Goal: Information Seeking & Learning: Learn about a topic

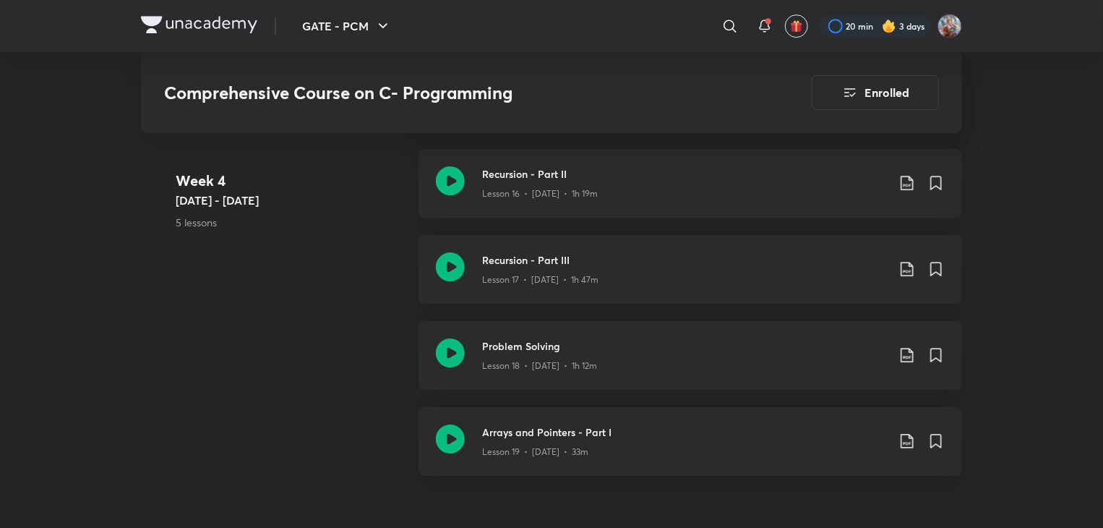
scroll to position [2347, 0]
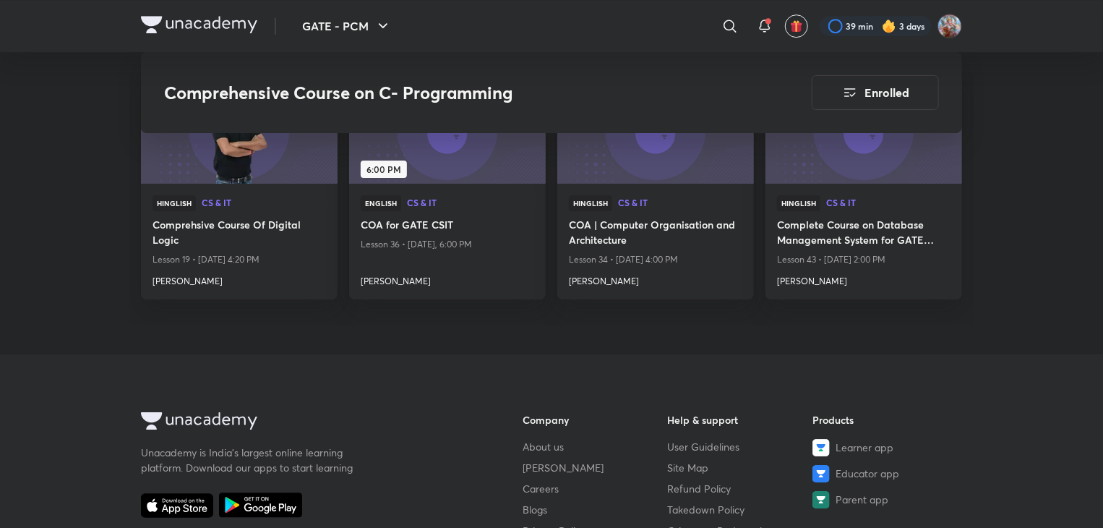
scroll to position [5077, 0]
click at [594, 280] on h4 "Bharat Acharya" at bounding box center [655, 279] width 173 height 19
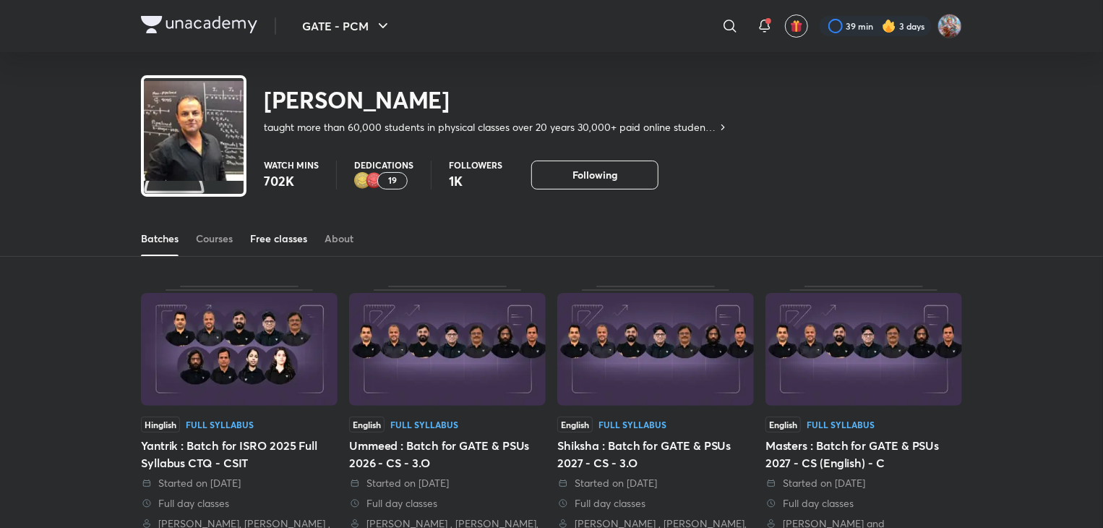
click at [275, 244] on div "Free classes" at bounding box center [278, 238] width 57 height 14
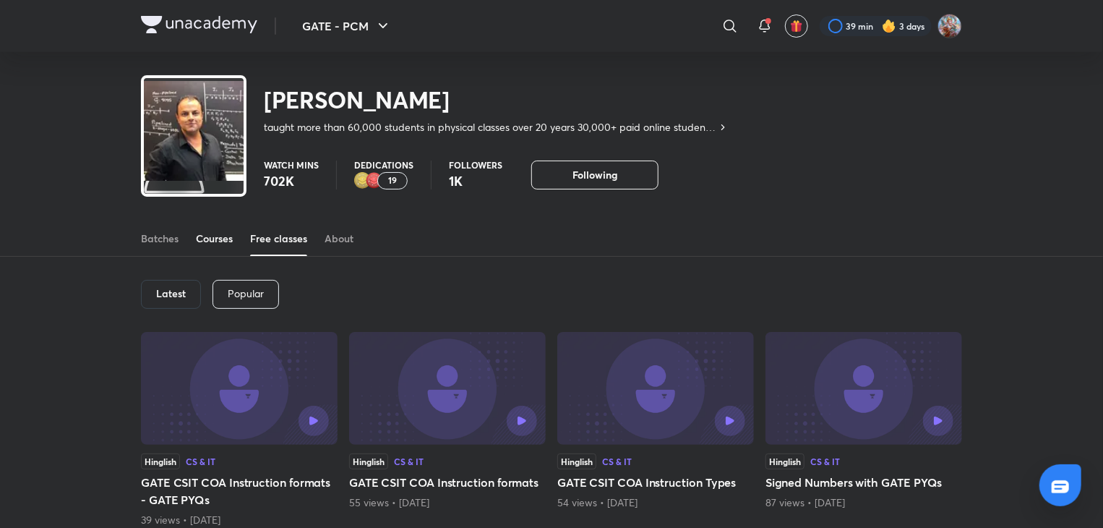
click at [214, 241] on div "Courses" at bounding box center [214, 238] width 37 height 14
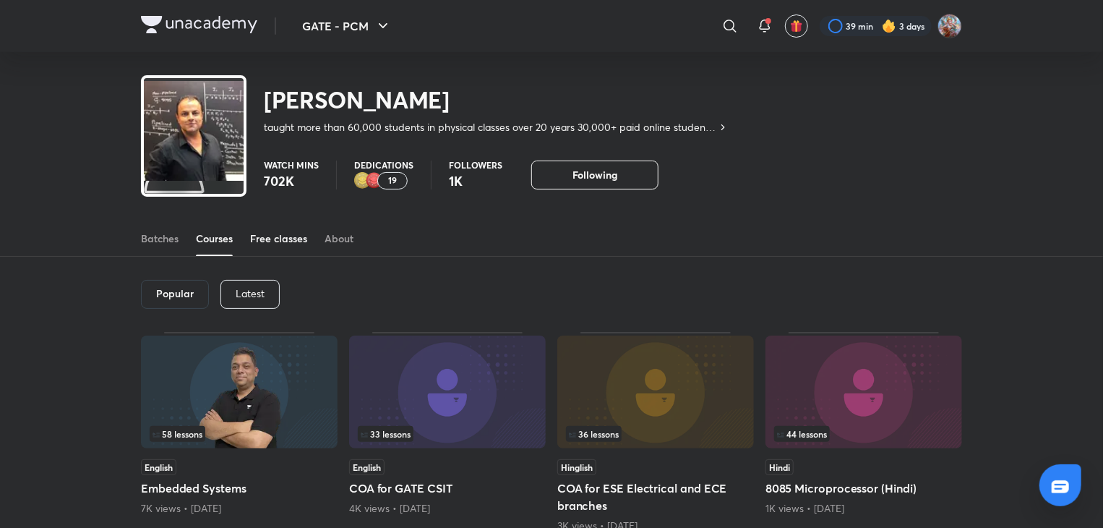
click at [298, 234] on div "Free classes" at bounding box center [278, 238] width 57 height 14
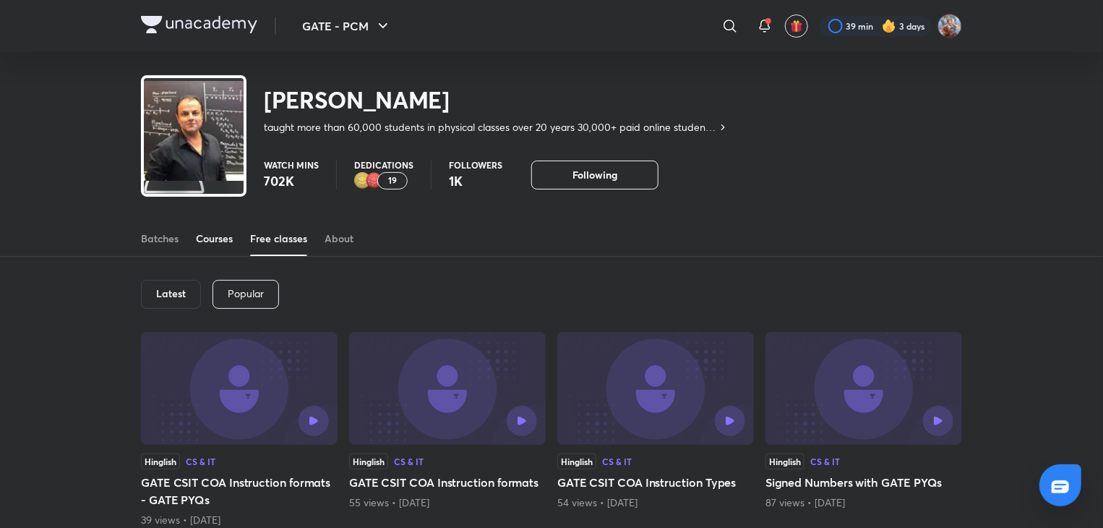
click at [211, 241] on div "Courses" at bounding box center [214, 238] width 37 height 14
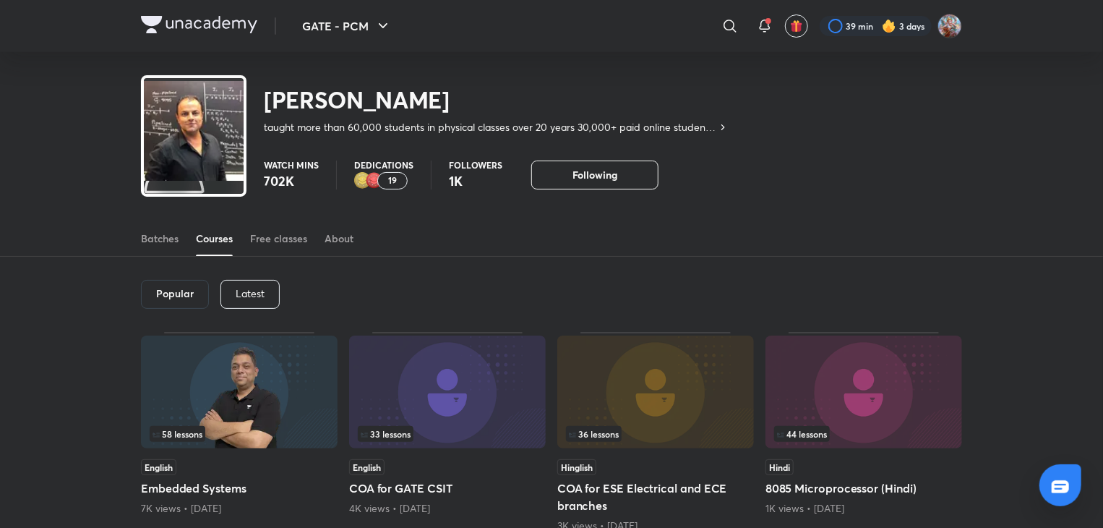
click at [228, 288] on div "Latest" at bounding box center [249, 294] width 59 height 29
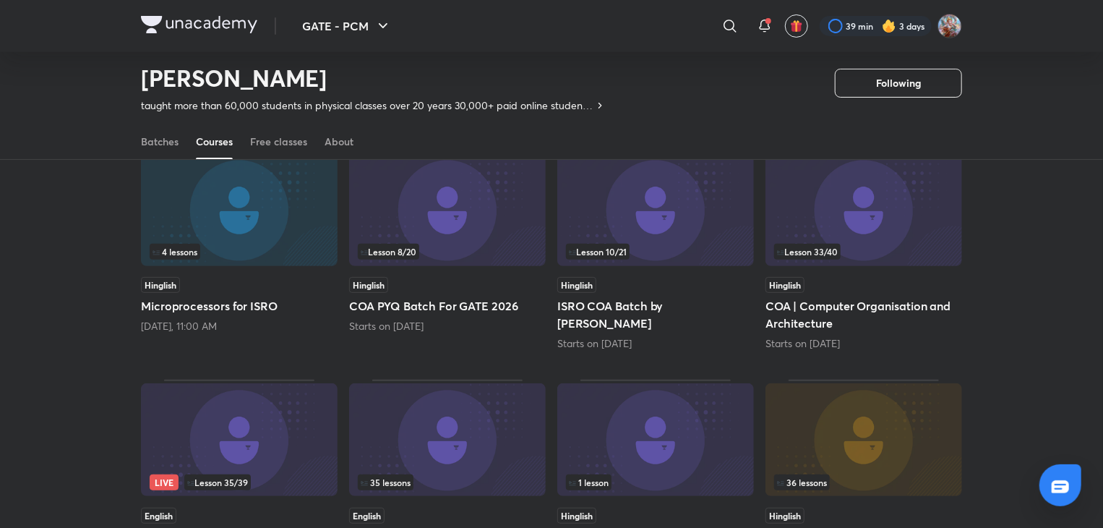
scroll to position [135, 0]
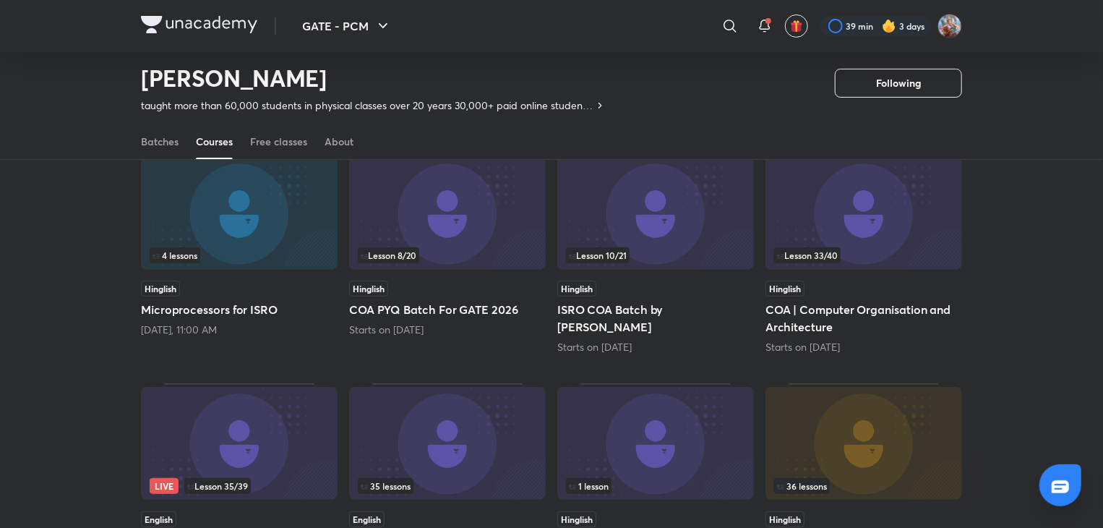
click at [252, 238] on img at bounding box center [239, 213] width 197 height 113
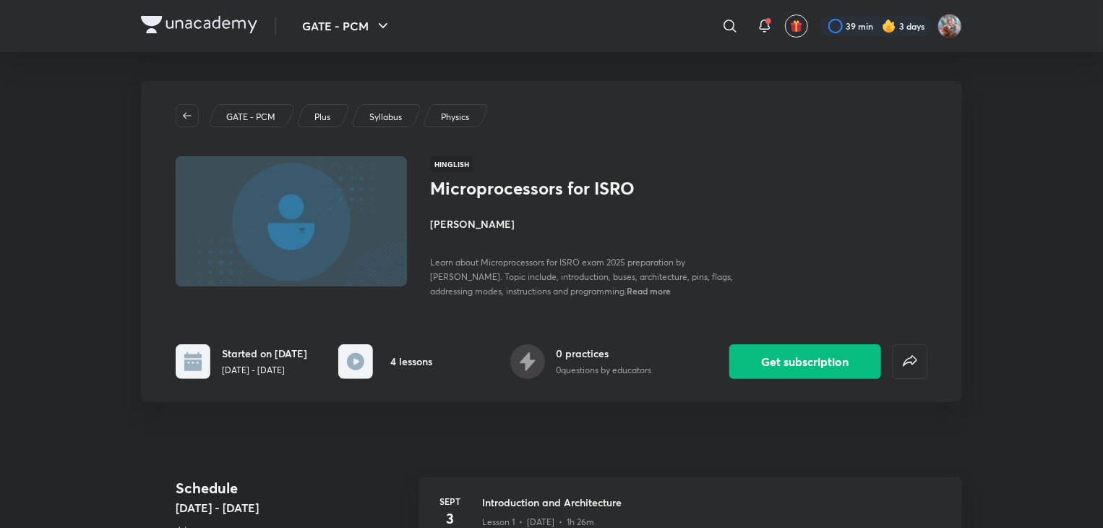
click at [627, 288] on span "Read more" at bounding box center [649, 291] width 44 height 12
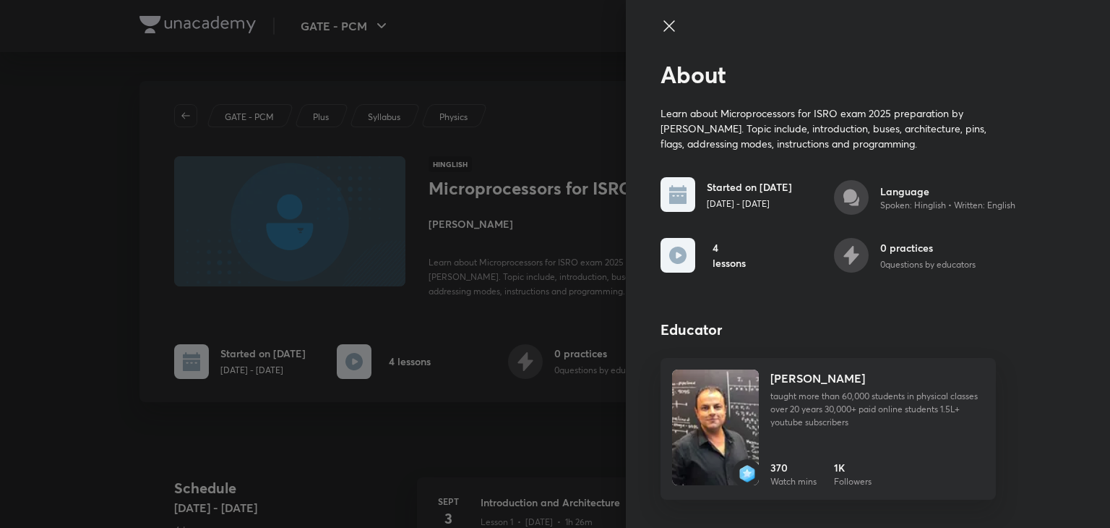
click at [662, 23] on icon at bounding box center [669, 25] width 17 height 17
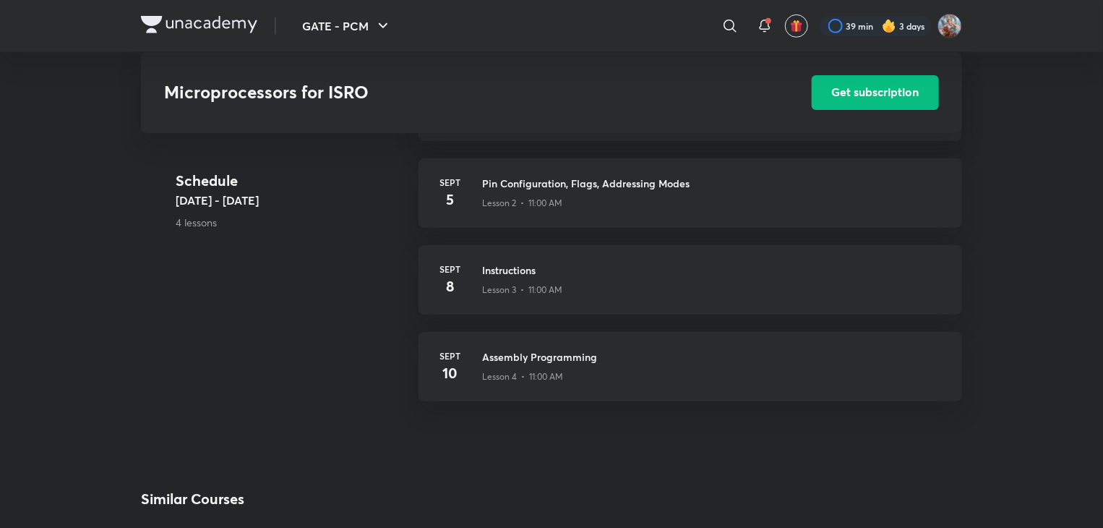
scroll to position [434, 0]
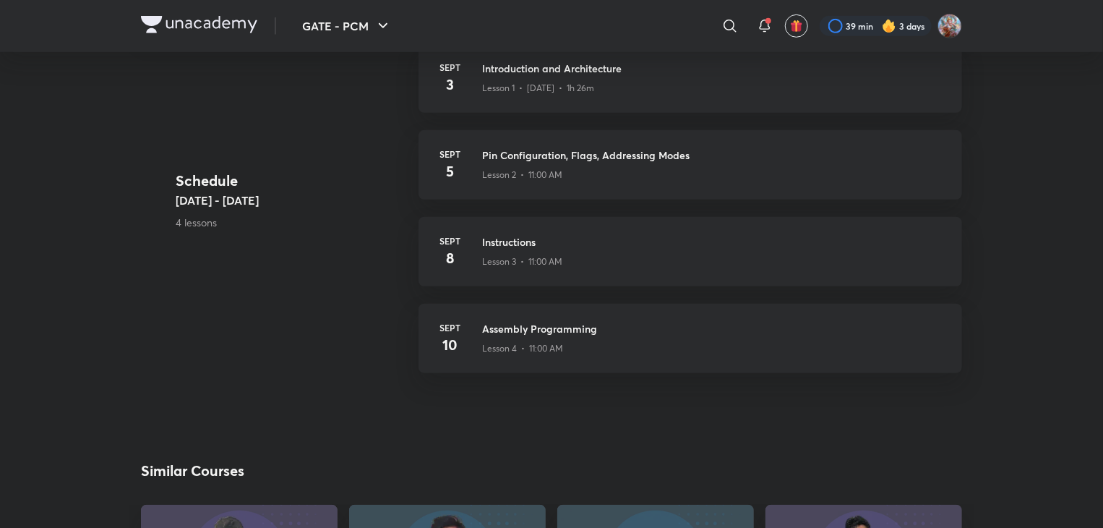
scroll to position [135, 0]
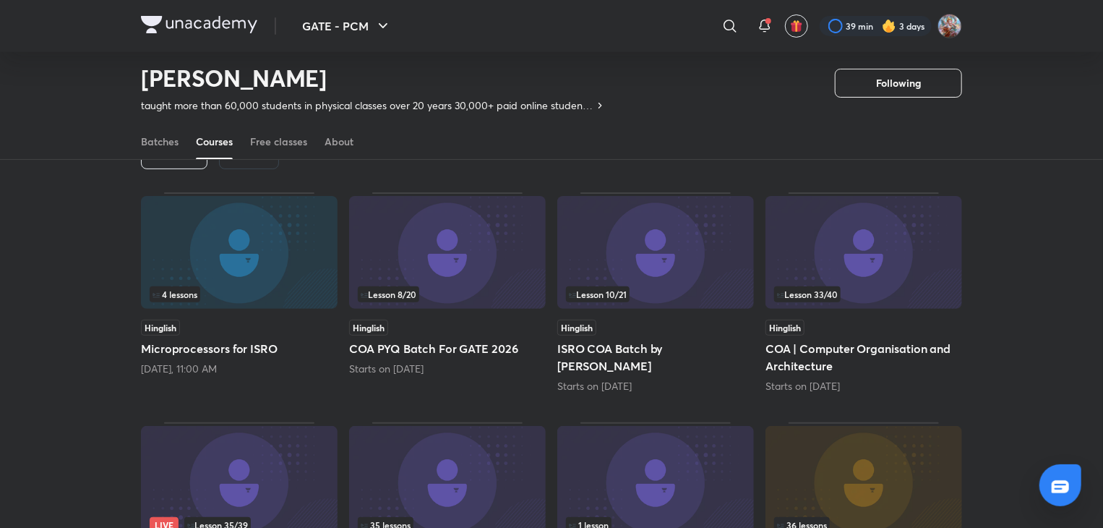
scroll to position [63, 0]
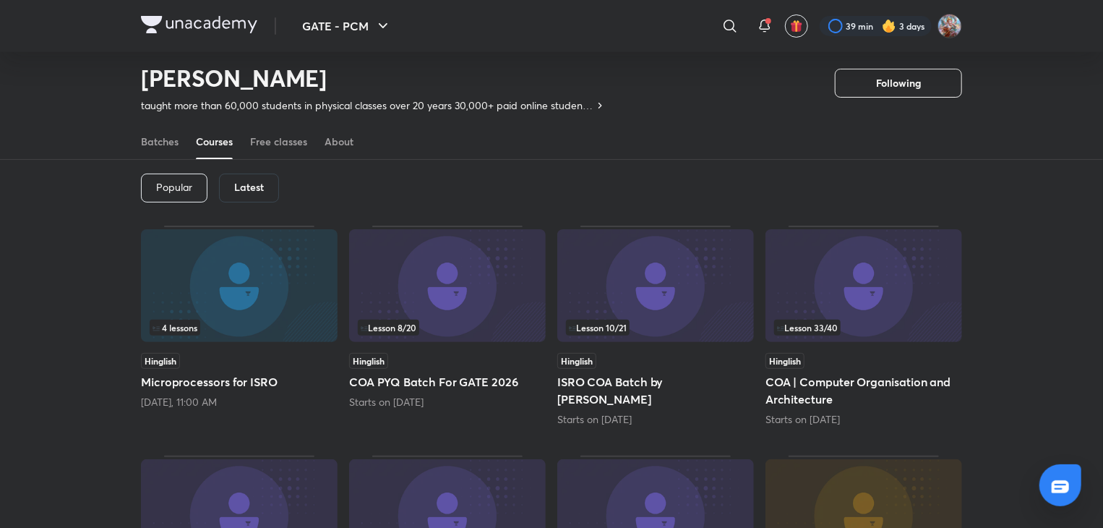
click at [453, 288] on img at bounding box center [447, 285] width 197 height 113
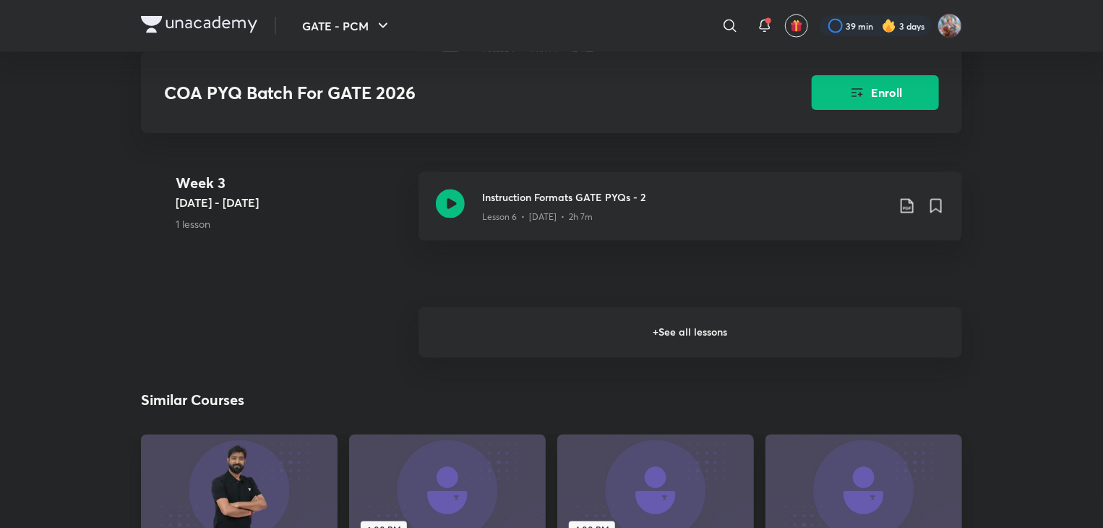
scroll to position [1157, 0]
click at [672, 340] on h6 "+ See all lessons" at bounding box center [691, 331] width 544 height 51
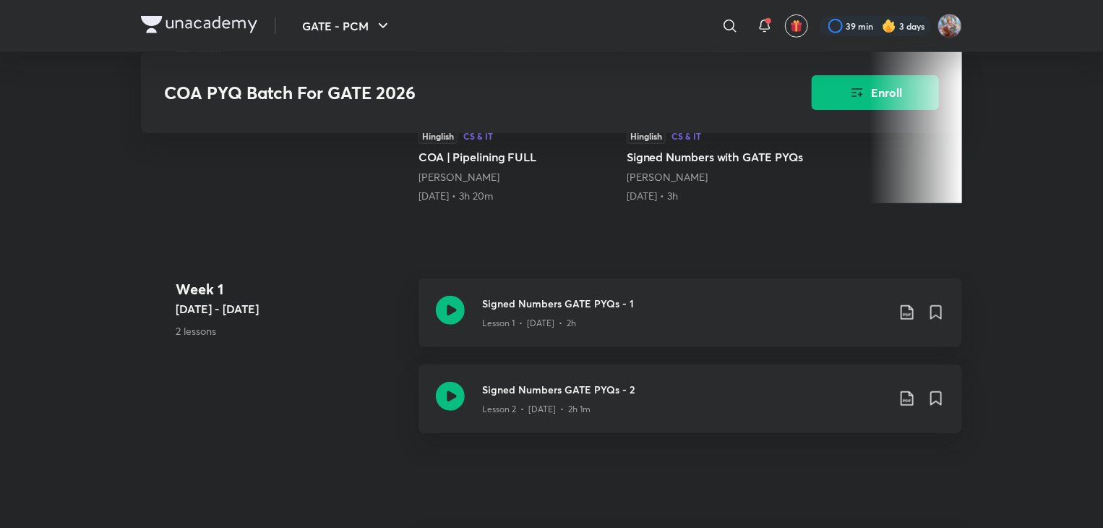
scroll to position [434, 0]
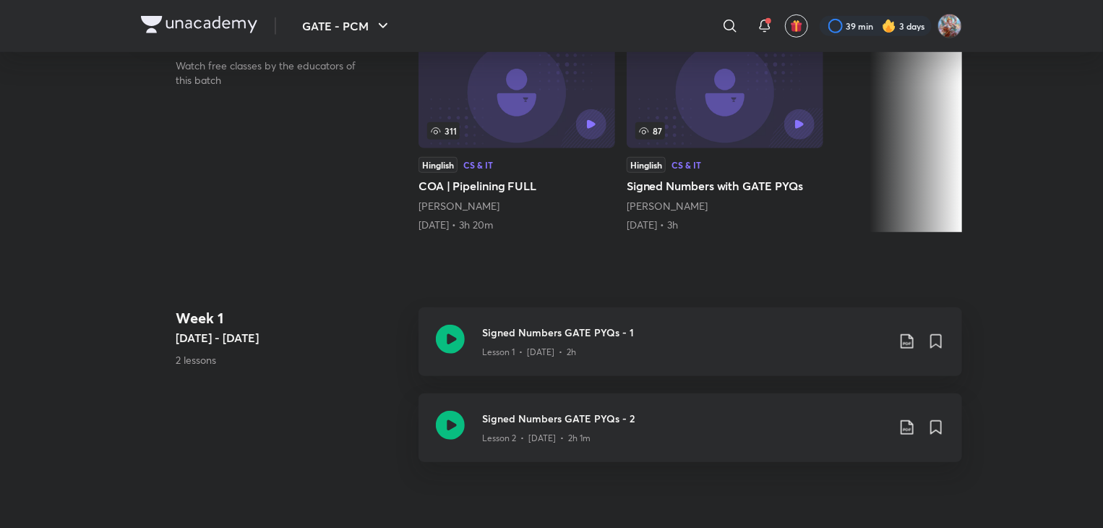
scroll to position [63, 0]
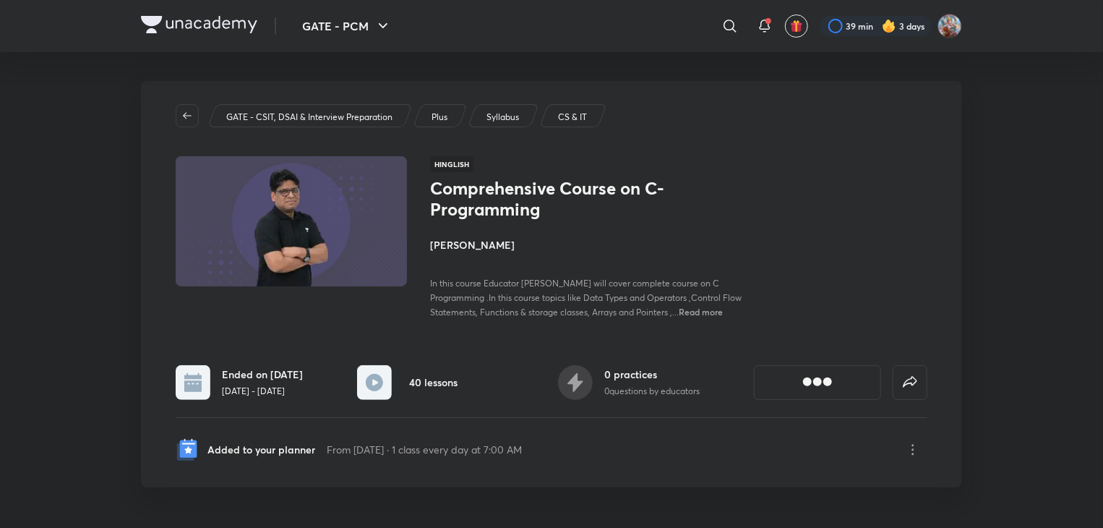
drag, startPoint x: 0, startPoint y: 0, endPoint x: 0, endPoint y: 211, distance: 211.1
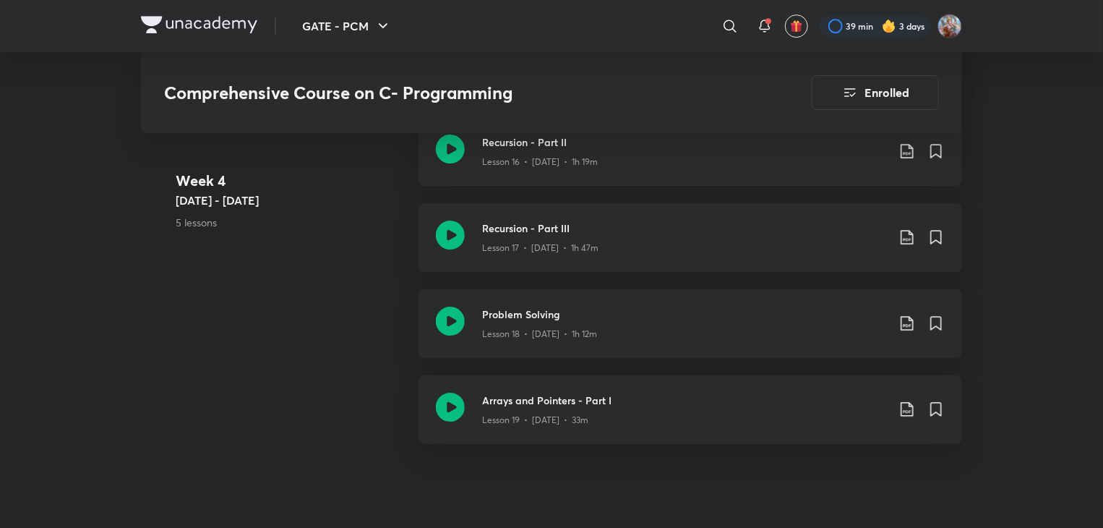
scroll to position [2385, 0]
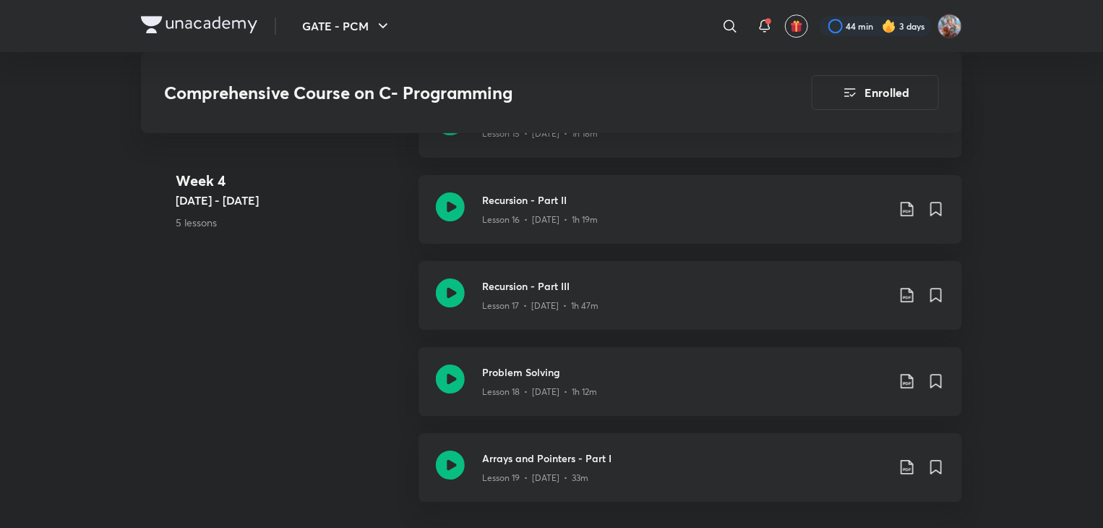
scroll to position [2318, 0]
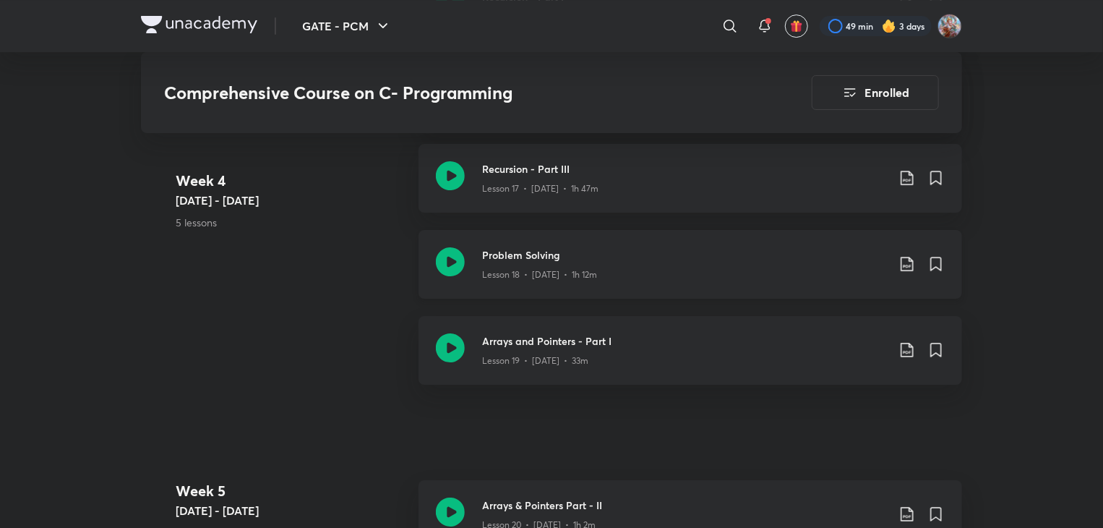
scroll to position [2450, 0]
